Goal: Find contact information: Find contact information

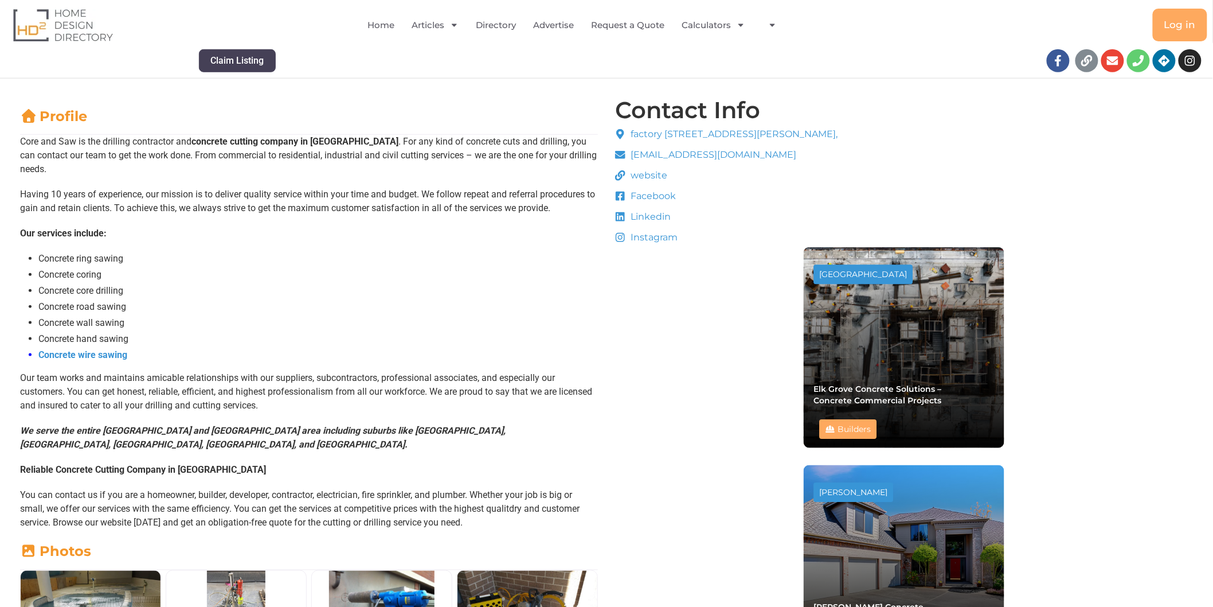
scroll to position [318, 0]
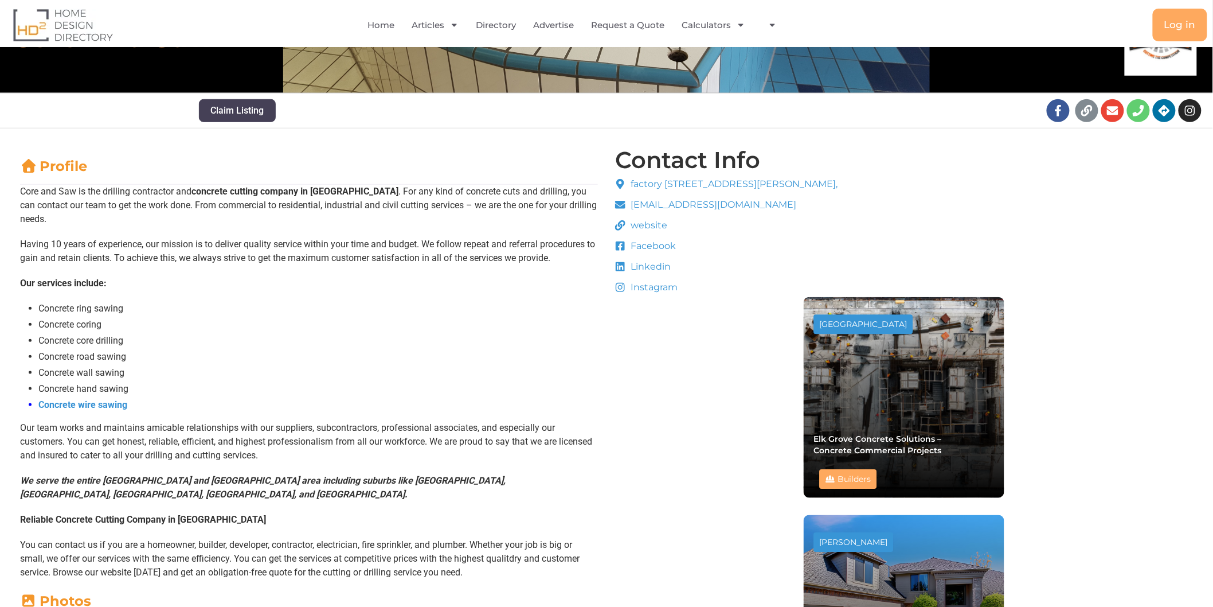
click at [735, 478] on div "Contact Info [STREET_ADDRESS][PERSON_NAME], [EMAIL_ADDRESS][DOMAIN_NAME] websit…" at bounding box center [904, 540] width 584 height 788
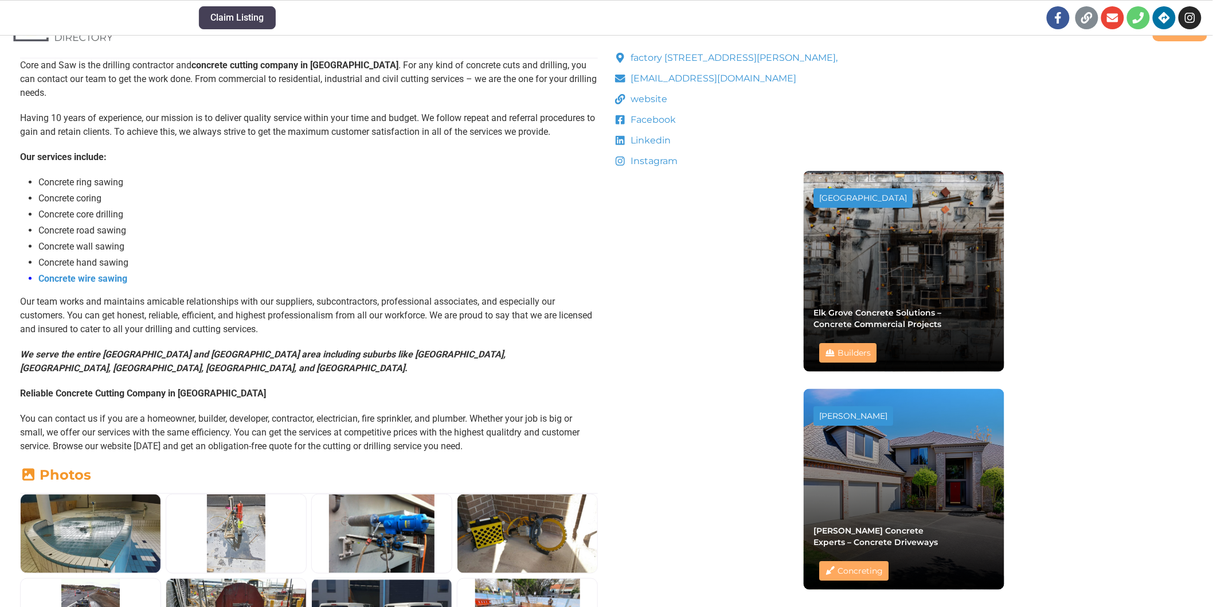
scroll to position [445, 0]
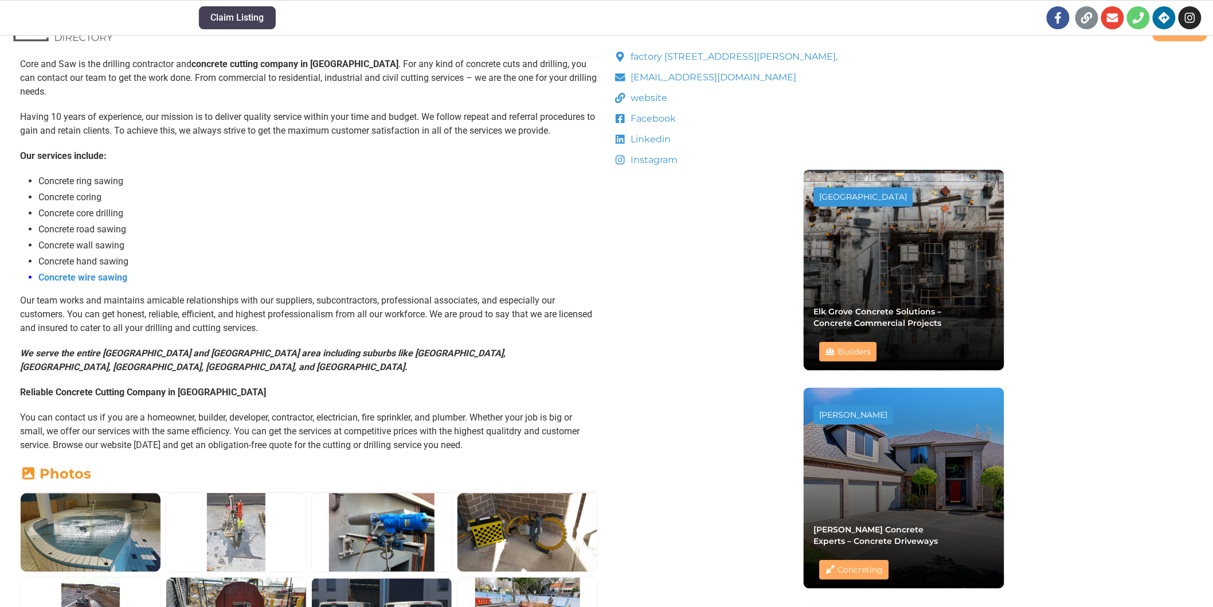
click at [664, 353] on div "Contact Info [STREET_ADDRESS][PERSON_NAME], [EMAIL_ADDRESS][DOMAIN_NAME] websit…" at bounding box center [904, 412] width 584 height 788
click at [658, 357] on div "Contact Info [STREET_ADDRESS][PERSON_NAME], [EMAIL_ADDRESS][DOMAIN_NAME] websit…" at bounding box center [904, 412] width 584 height 788
drag, startPoint x: 657, startPoint y: 377, endPoint x: 656, endPoint y: 383, distance: 6.3
click at [656, 381] on div "Contact Info [STREET_ADDRESS][PERSON_NAME], [EMAIL_ADDRESS][DOMAIN_NAME] websit…" at bounding box center [904, 412] width 584 height 788
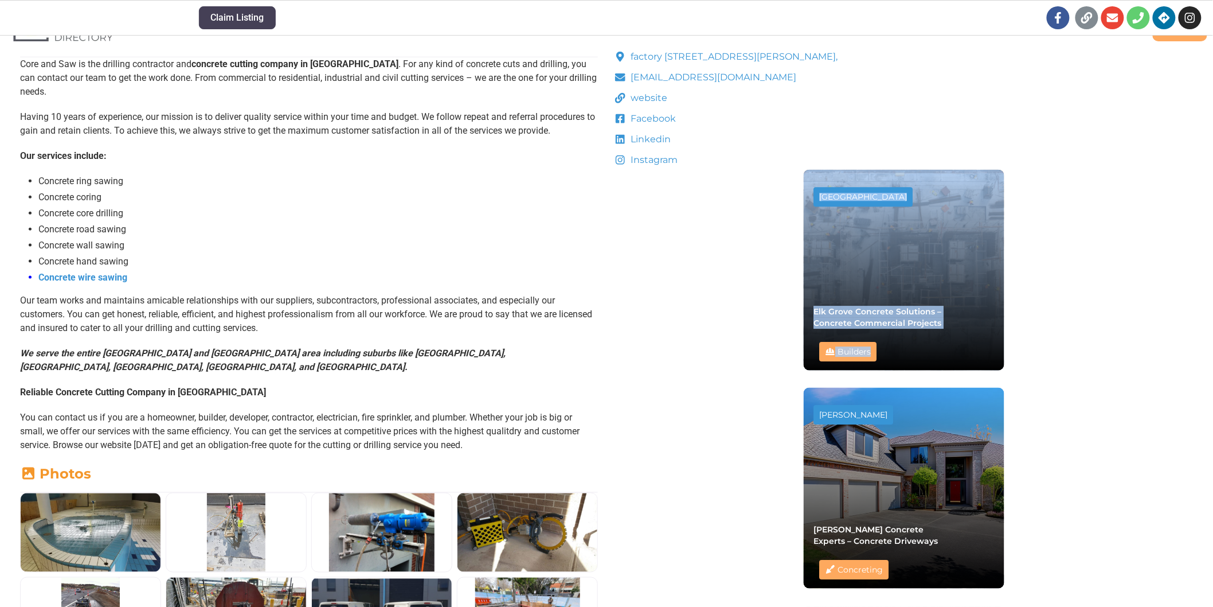
click at [655, 384] on div "Contact Info [STREET_ADDRESS][PERSON_NAME], [EMAIL_ADDRESS][DOMAIN_NAME] websit…" at bounding box center [904, 412] width 584 height 788
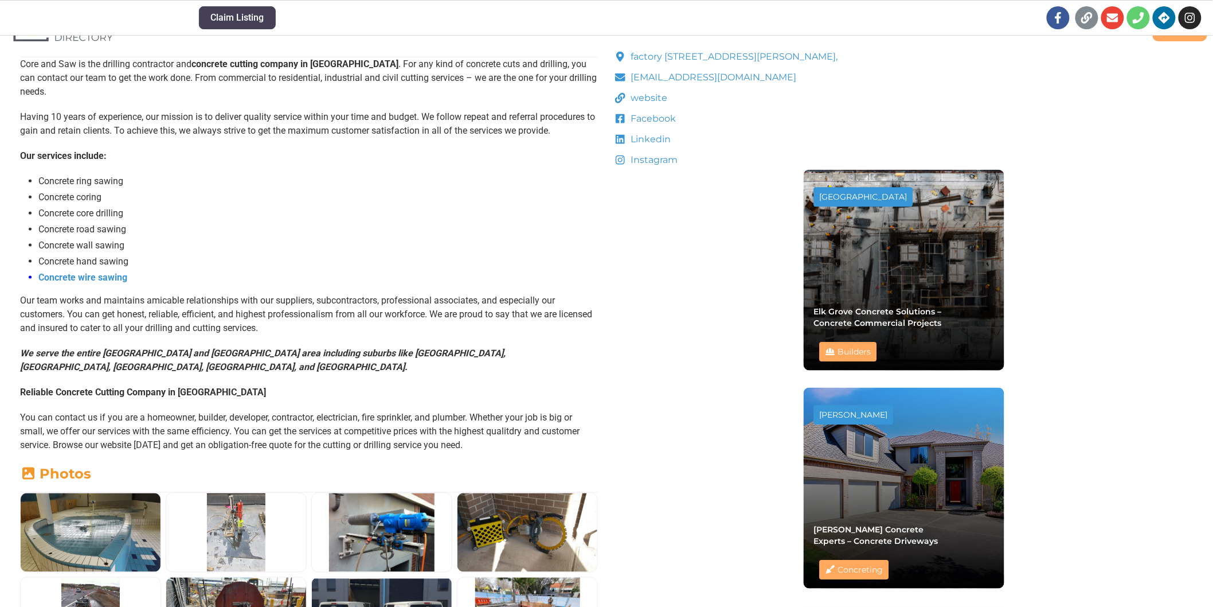
click at [647, 386] on div "Contact Info [STREET_ADDRESS][PERSON_NAME], [EMAIL_ADDRESS][DOMAIN_NAME] websit…" at bounding box center [904, 412] width 584 height 788
click at [643, 394] on div "Contact Info [STREET_ADDRESS][PERSON_NAME], [EMAIL_ADDRESS][DOMAIN_NAME] websit…" at bounding box center [904, 412] width 584 height 788
click at [647, 407] on div "Contact Info [STREET_ADDRESS][PERSON_NAME], [EMAIL_ADDRESS][DOMAIN_NAME] websit…" at bounding box center [904, 412] width 584 height 788
click at [647, 408] on div "Contact Info [STREET_ADDRESS][PERSON_NAME], [EMAIL_ADDRESS][DOMAIN_NAME] websit…" at bounding box center [904, 412] width 584 height 788
click at [639, 411] on div "Contact Info [STREET_ADDRESS][PERSON_NAME], [EMAIL_ADDRESS][DOMAIN_NAME] websit…" at bounding box center [904, 412] width 584 height 788
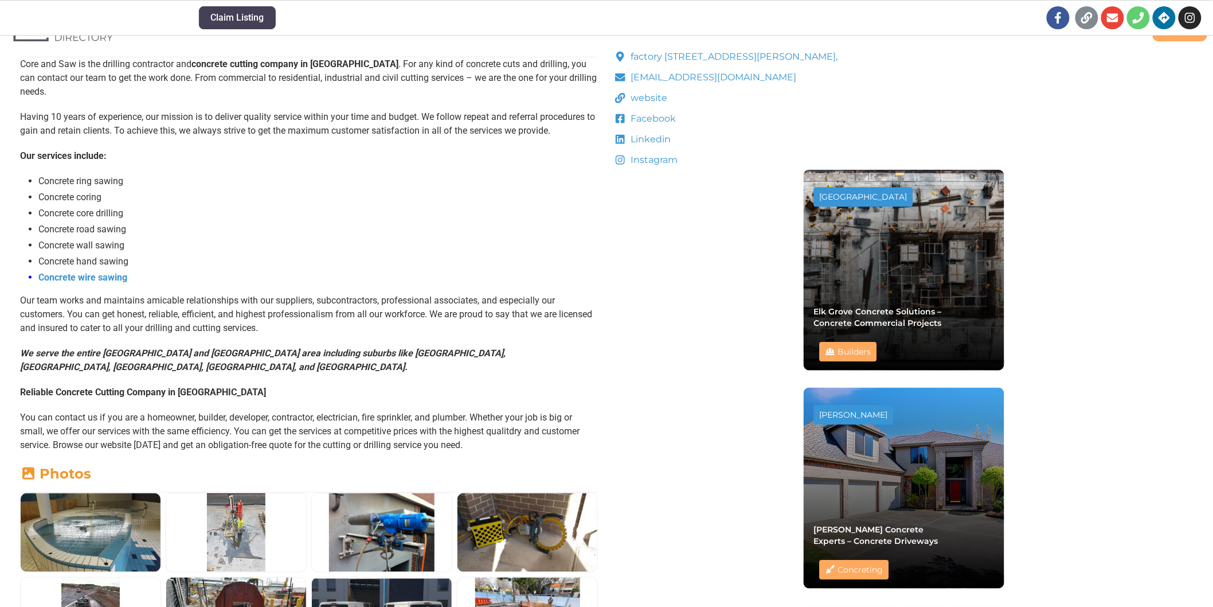
click at [646, 422] on div "Contact Info [STREET_ADDRESS][PERSON_NAME], [EMAIL_ADDRESS][DOMAIN_NAME] websit…" at bounding box center [904, 412] width 584 height 788
click at [646, 447] on div "Contact Info [STREET_ADDRESS][PERSON_NAME], [EMAIL_ADDRESS][DOMAIN_NAME] websit…" at bounding box center [904, 412] width 584 height 788
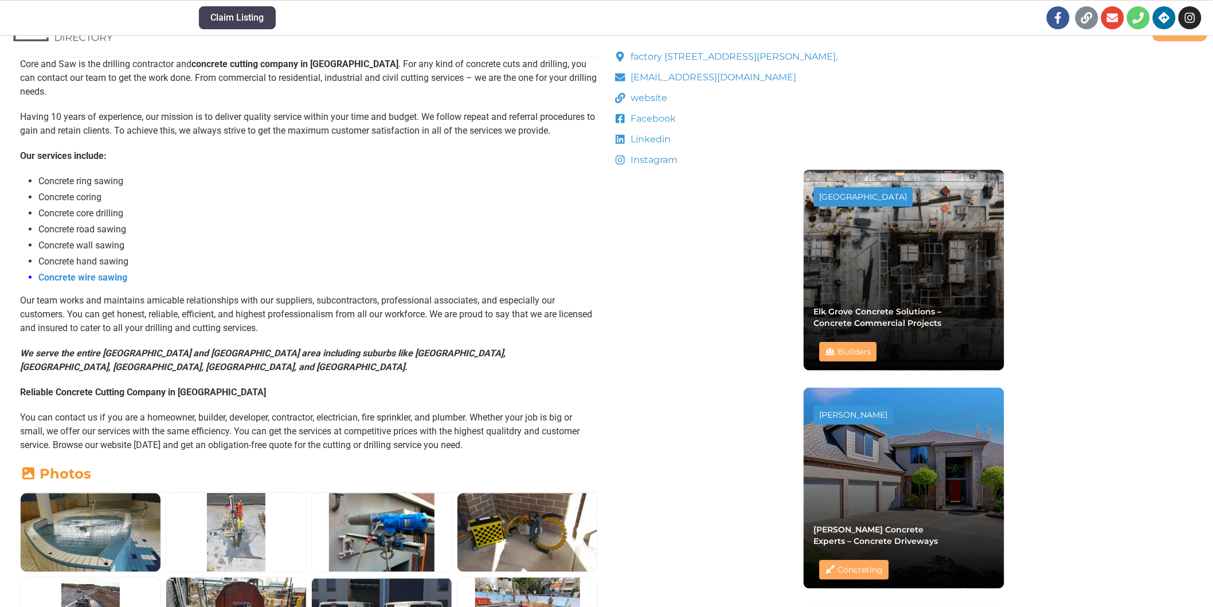
click at [646, 447] on div "Contact Info [STREET_ADDRESS][PERSON_NAME], [EMAIL_ADDRESS][DOMAIN_NAME] websit…" at bounding box center [904, 412] width 584 height 788
click at [650, 460] on div "Contact Info [STREET_ADDRESS][PERSON_NAME], [EMAIL_ADDRESS][DOMAIN_NAME] websit…" at bounding box center [904, 412] width 584 height 788
click at [644, 463] on div "Contact Info [STREET_ADDRESS][PERSON_NAME], [EMAIL_ADDRESS][DOMAIN_NAME] websit…" at bounding box center [904, 412] width 584 height 788
click at [709, 474] on div "Contact Info [STREET_ADDRESS][PERSON_NAME], [EMAIL_ADDRESS][DOMAIN_NAME] websit…" at bounding box center [904, 412] width 584 height 788
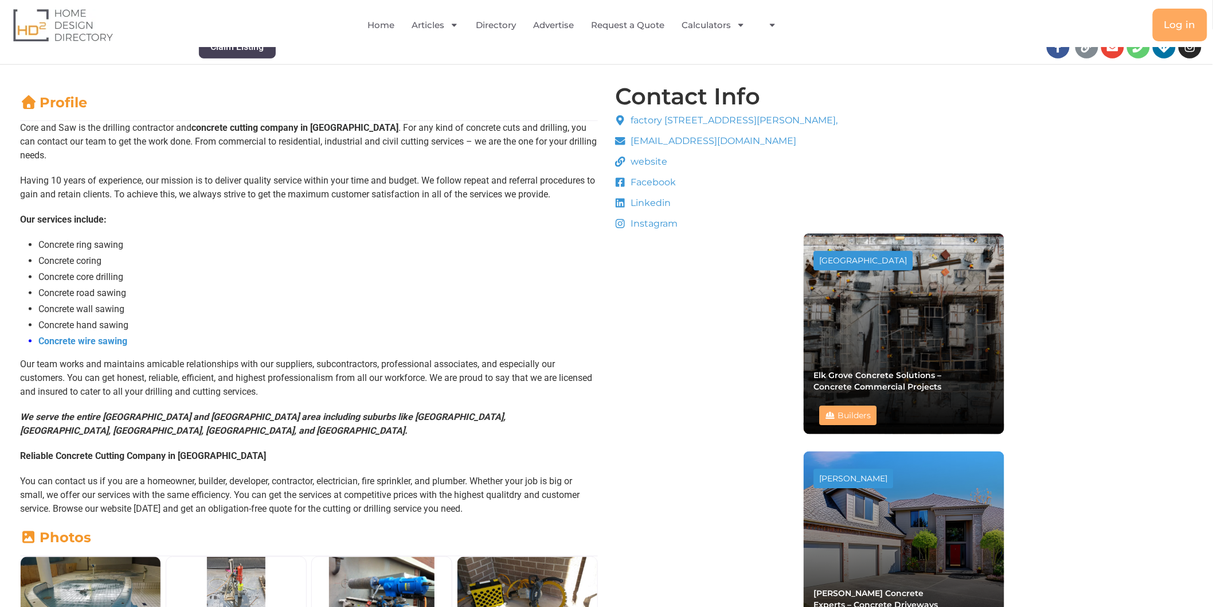
scroll to position [318, 0]
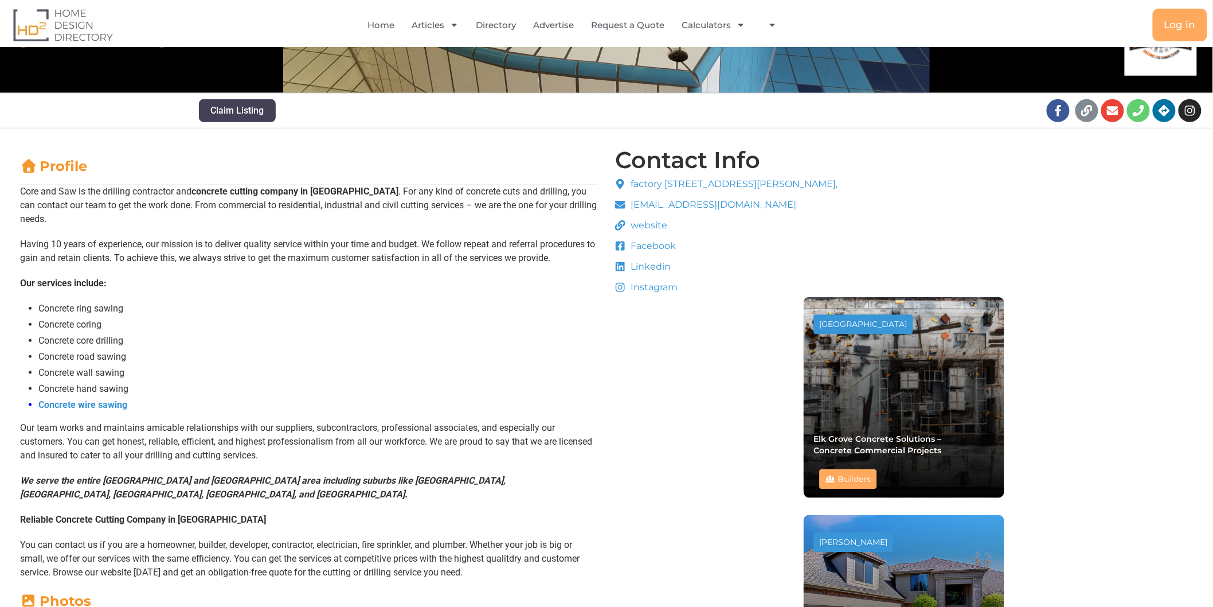
click at [688, 371] on div "Contact Info [STREET_ADDRESS][PERSON_NAME], [EMAIL_ADDRESS][DOMAIN_NAME] websit…" at bounding box center [904, 540] width 584 height 788
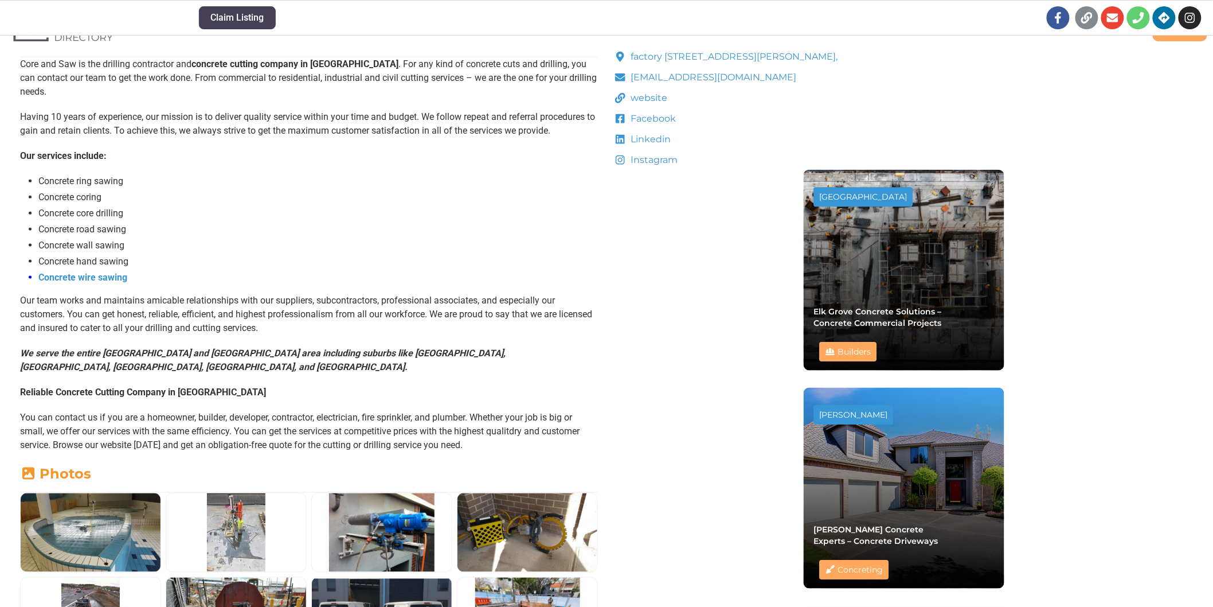
click at [688, 371] on div "Contact Info [STREET_ADDRESS][PERSON_NAME], [EMAIL_ADDRESS][DOMAIN_NAME] websit…" at bounding box center [904, 412] width 584 height 788
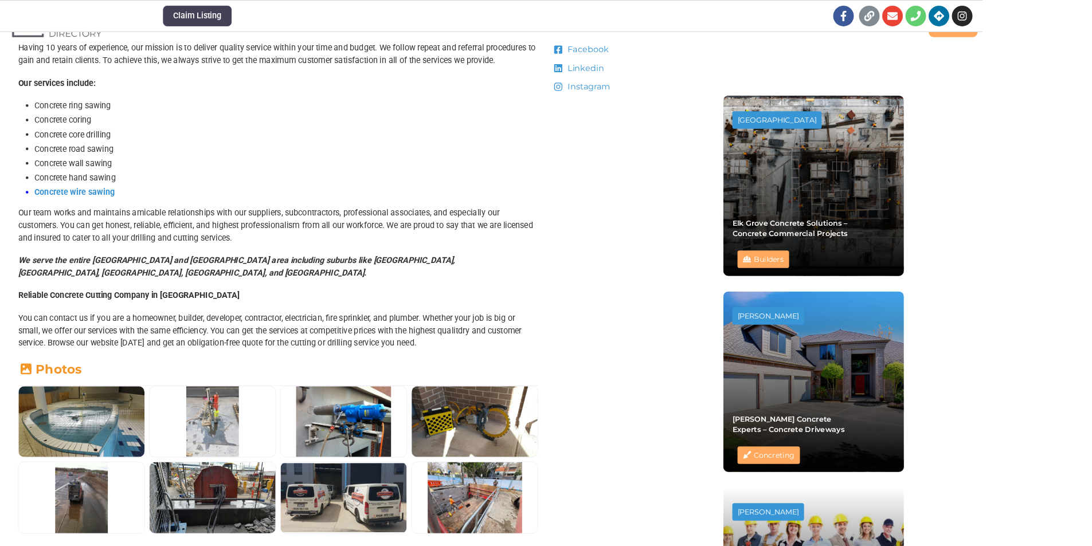
scroll to position [510, 0]
